Goal: Use online tool/utility: Use online tool/utility

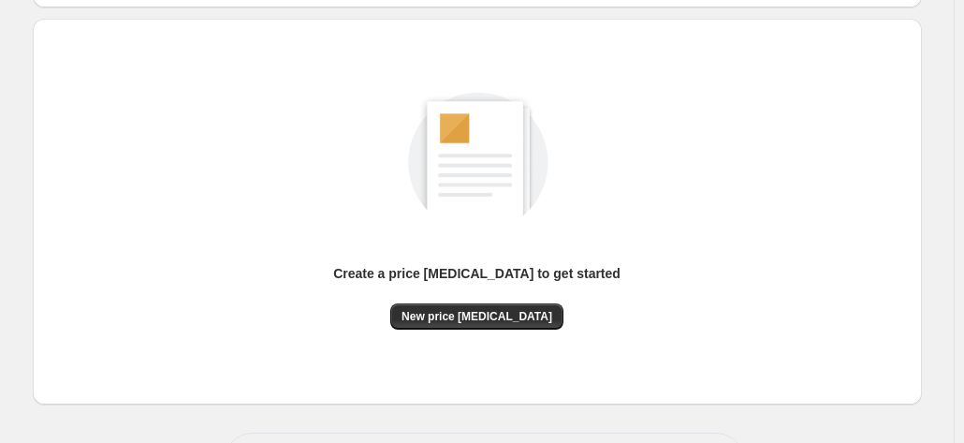
scroll to position [187, 0]
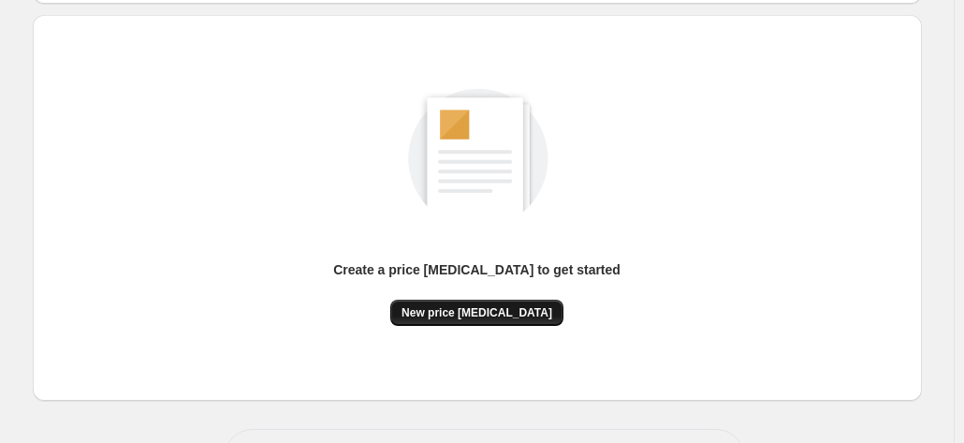
click at [474, 315] on span "New price [MEDICAL_DATA]" at bounding box center [477, 312] width 151 height 15
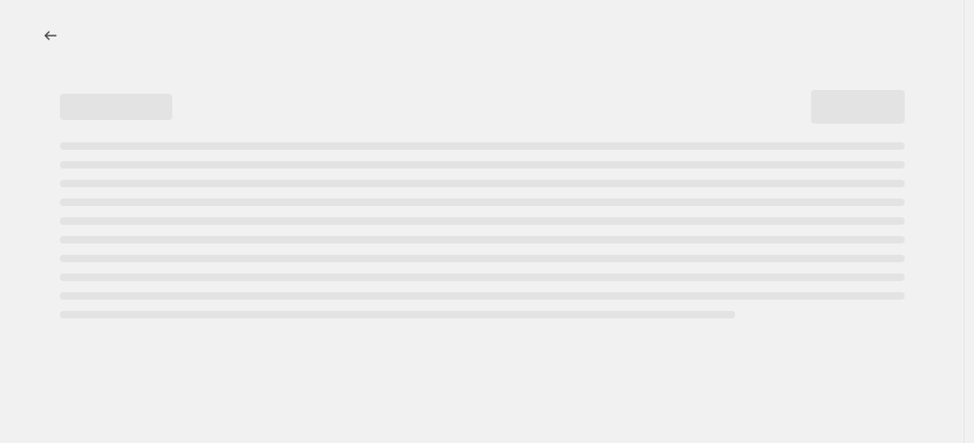
select select "percentage"
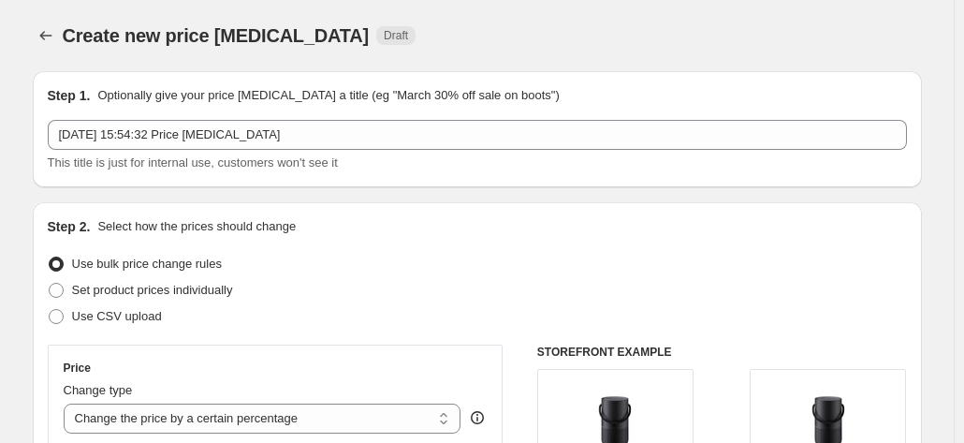
scroll to position [187, 0]
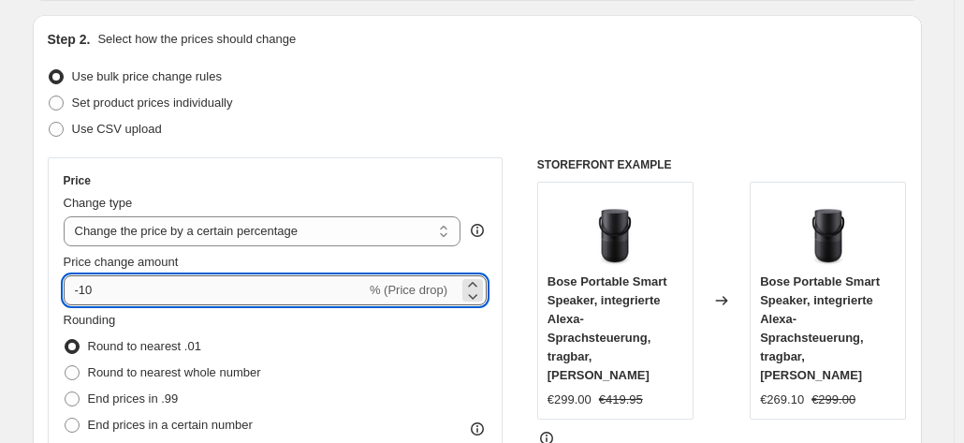
click at [264, 299] on input "-10" at bounding box center [215, 290] width 302 height 30
type input "-1"
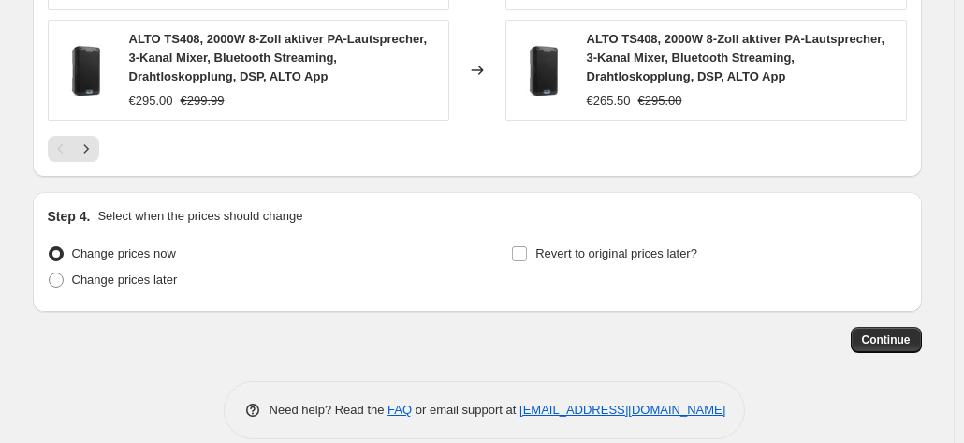
scroll to position [1529, 0]
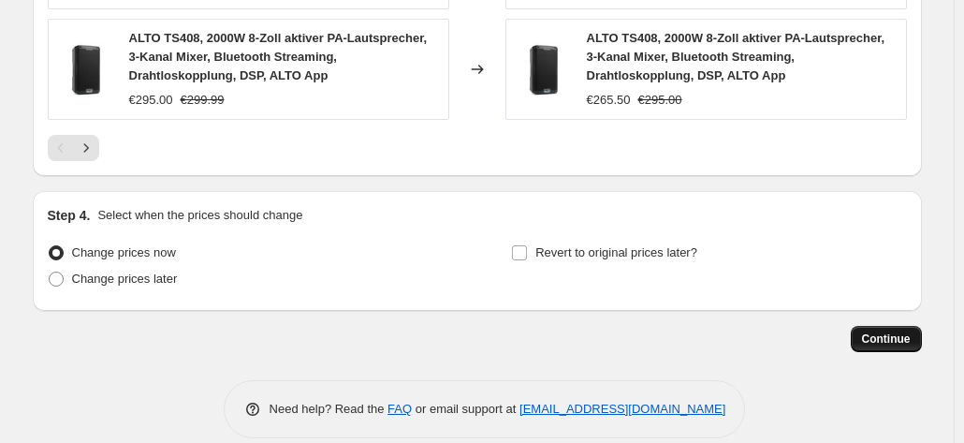
type input "-36"
click at [895, 326] on button "Continue" at bounding box center [886, 339] width 71 height 26
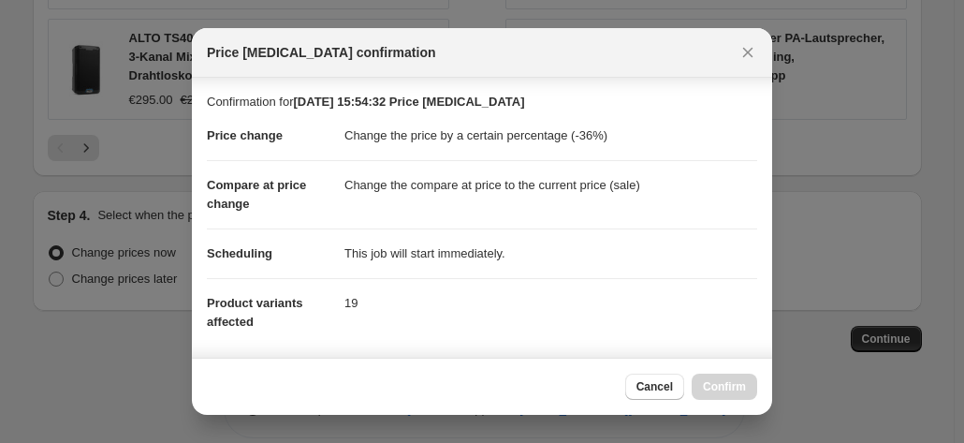
scroll to position [342, 0]
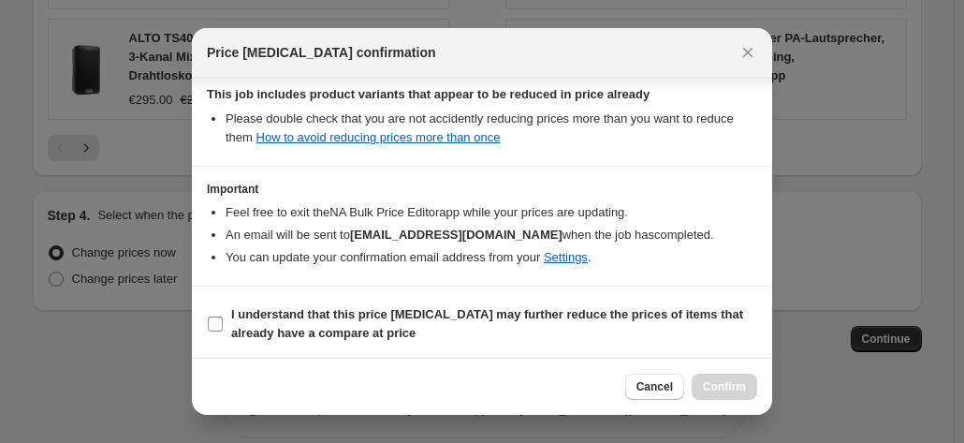
click at [651, 313] on b "I understand that this price [MEDICAL_DATA] may further reduce the prices of it…" at bounding box center [487, 323] width 512 height 33
click at [223, 316] on input "I understand that this price [MEDICAL_DATA] may further reduce the prices of it…" at bounding box center [215, 323] width 15 height 15
checkbox input "true"
click at [744, 391] on span "Confirm" at bounding box center [724, 386] width 43 height 15
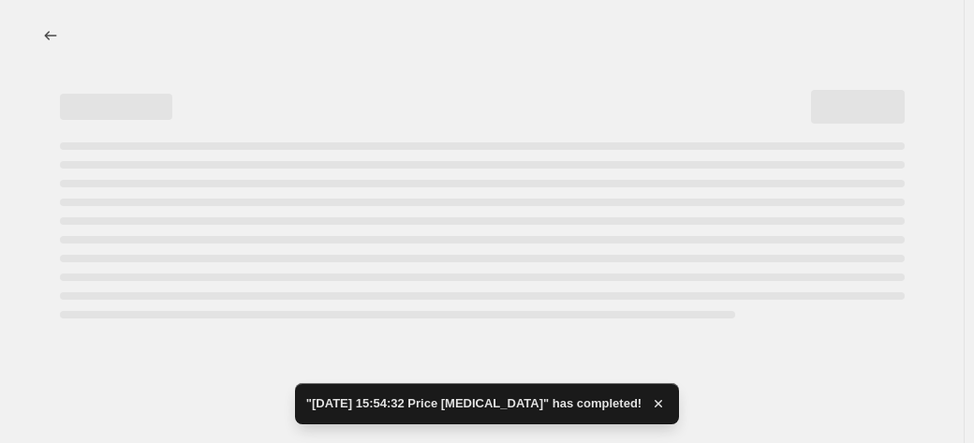
select select "percentage"
